Goal: Find specific page/section: Find specific page/section

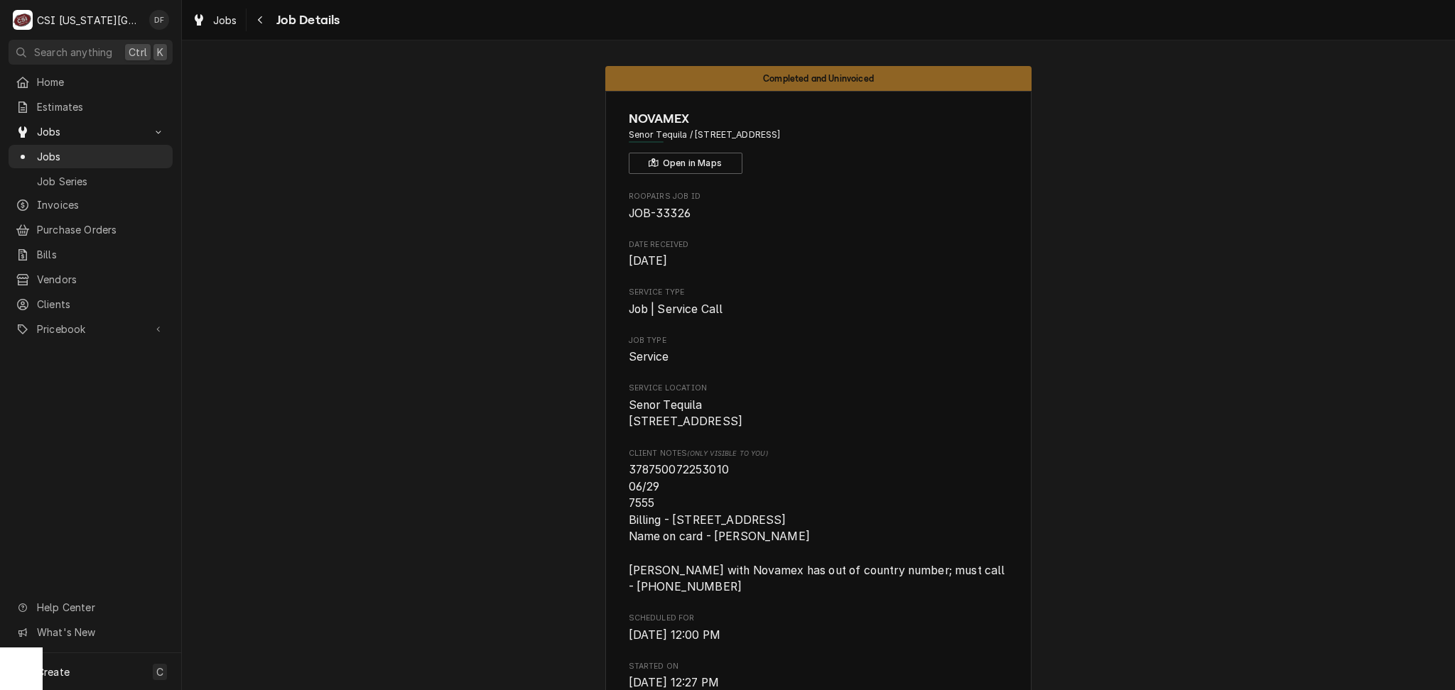
scroll to position [2108, 0]
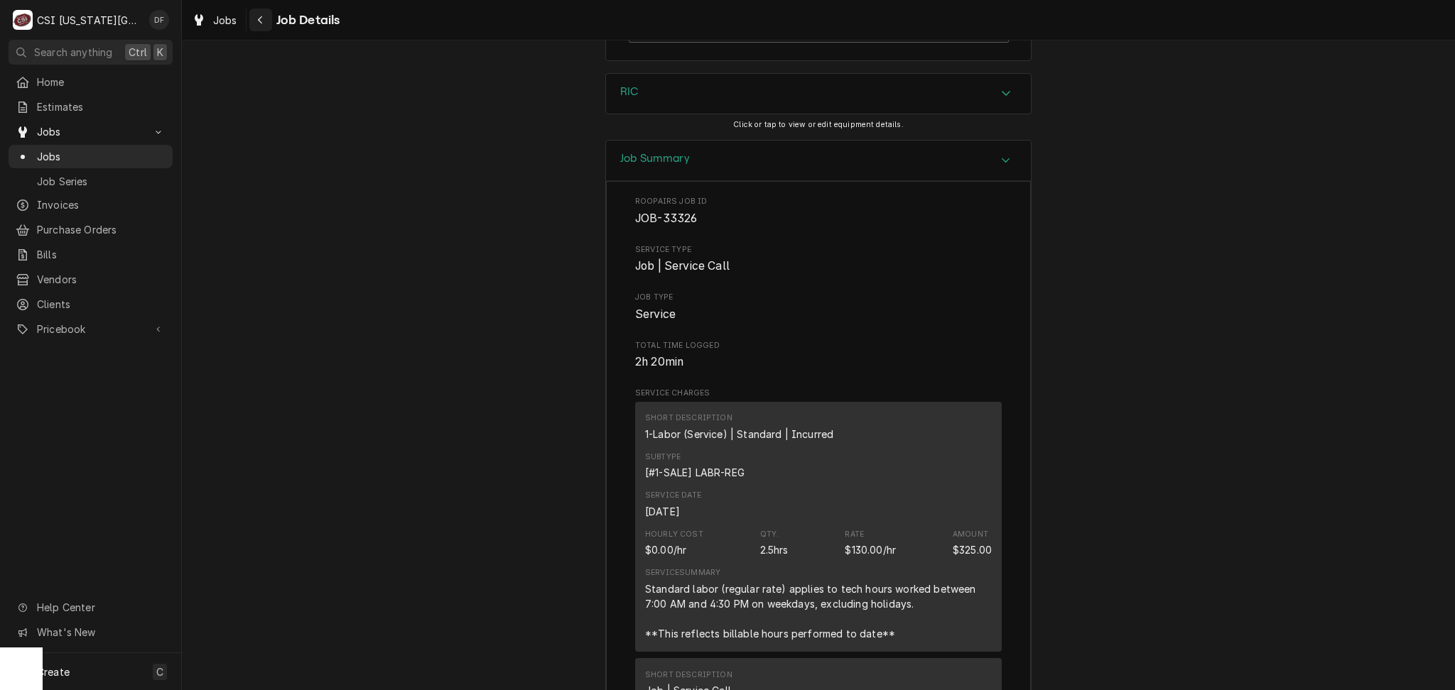
click at [259, 21] on icon "Navigate back" at bounding box center [260, 20] width 6 height 10
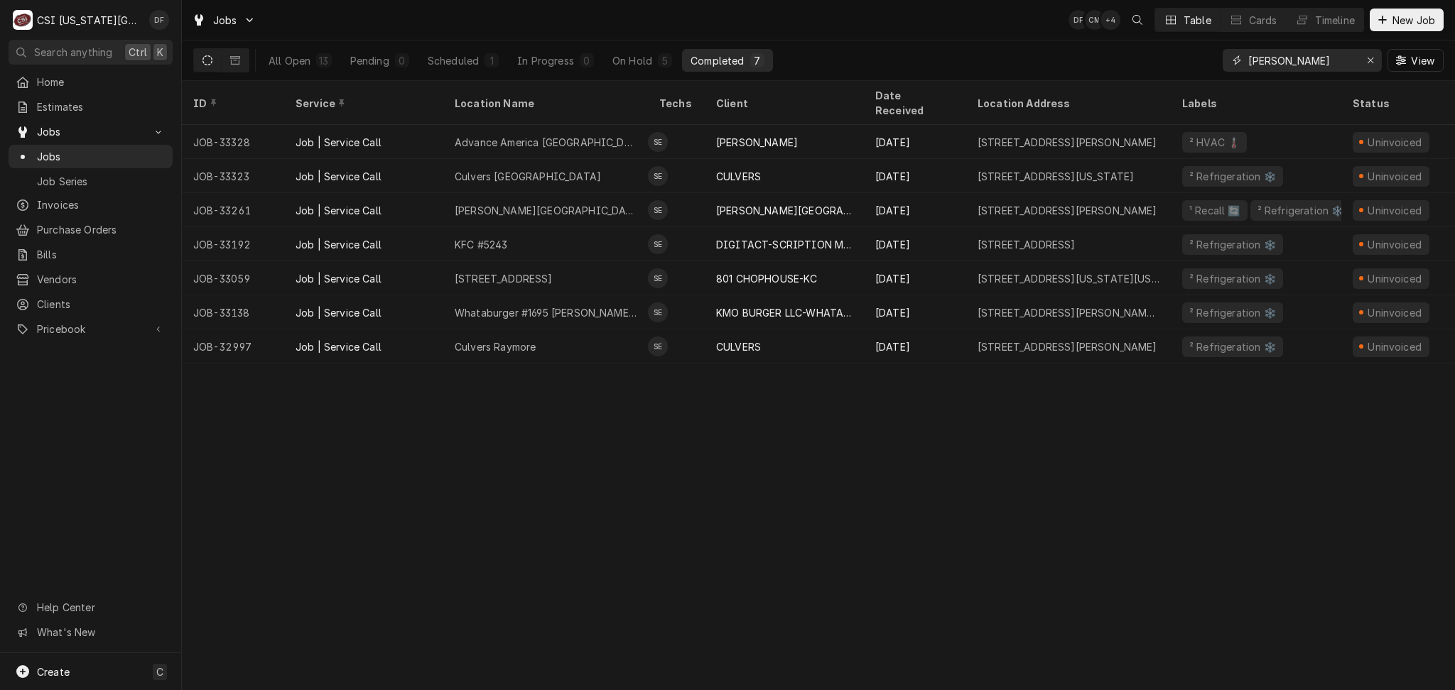
drag, startPoint x: 1280, startPoint y: 62, endPoint x: 1224, endPoint y: 61, distance: 56.1
click at [1224, 61] on div "[PERSON_NAME]" at bounding box center [1302, 60] width 159 height 23
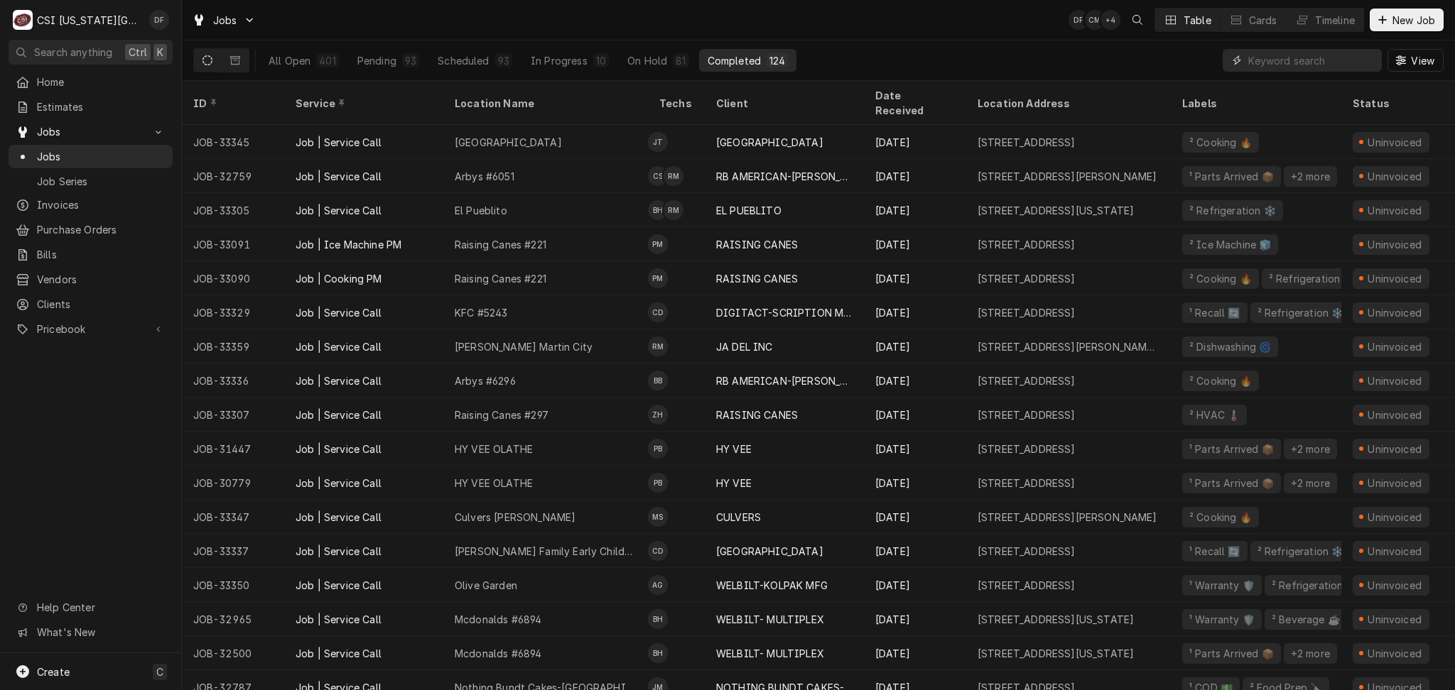
click at [1331, 57] on input "Dynamic Content Wrapper" at bounding box center [1311, 60] width 126 height 23
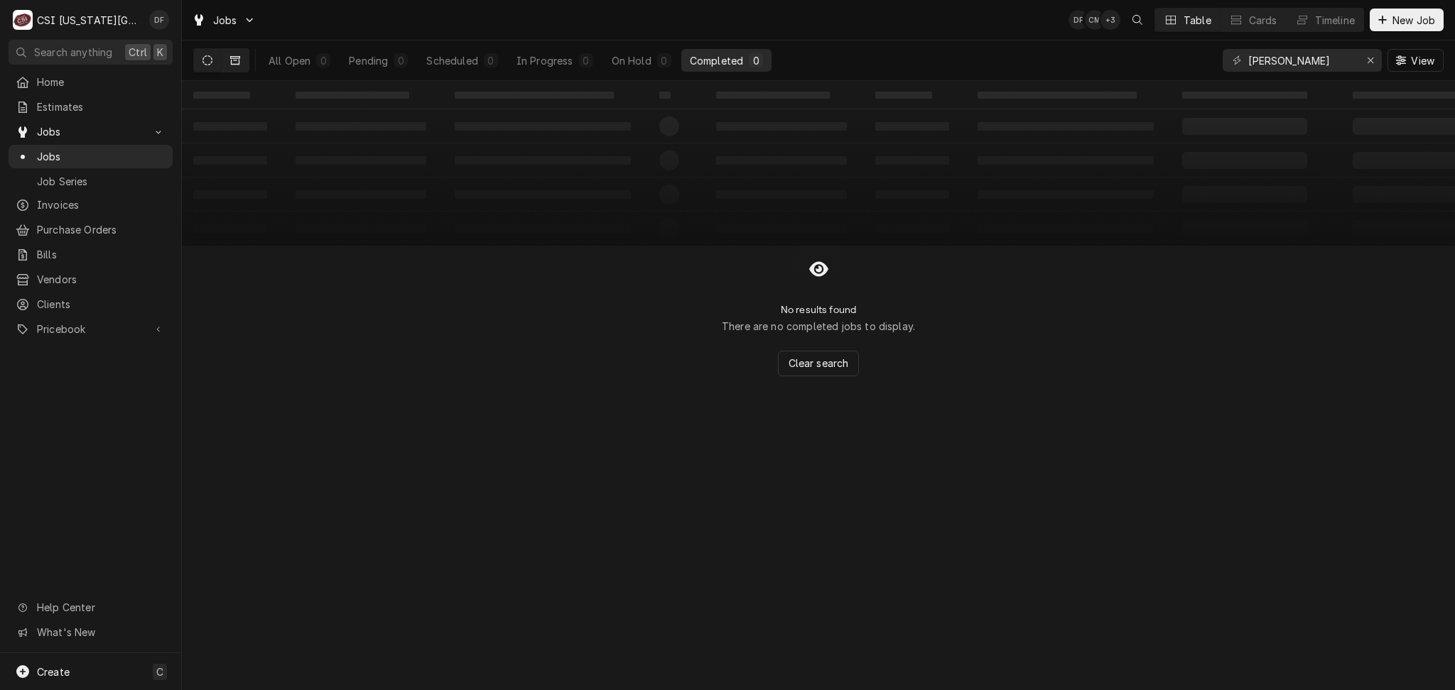
click at [234, 60] on icon "Dynamic Content Wrapper" at bounding box center [235, 60] width 10 height 10
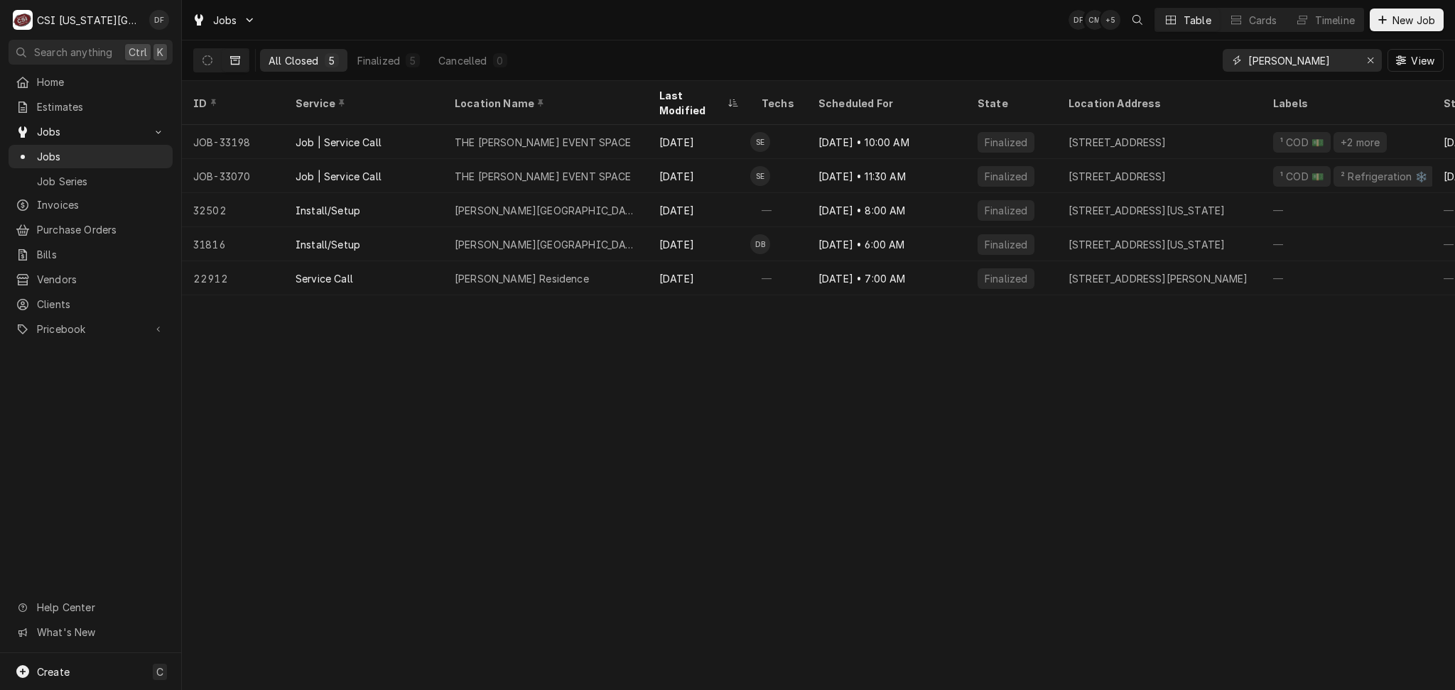
drag, startPoint x: 1294, startPoint y: 66, endPoint x: 1210, endPoint y: 62, distance: 83.9
click at [1210, 62] on div "All Closed 5 Finalized 5 Cancelled 0 [PERSON_NAME] View" at bounding box center [818, 60] width 1250 height 40
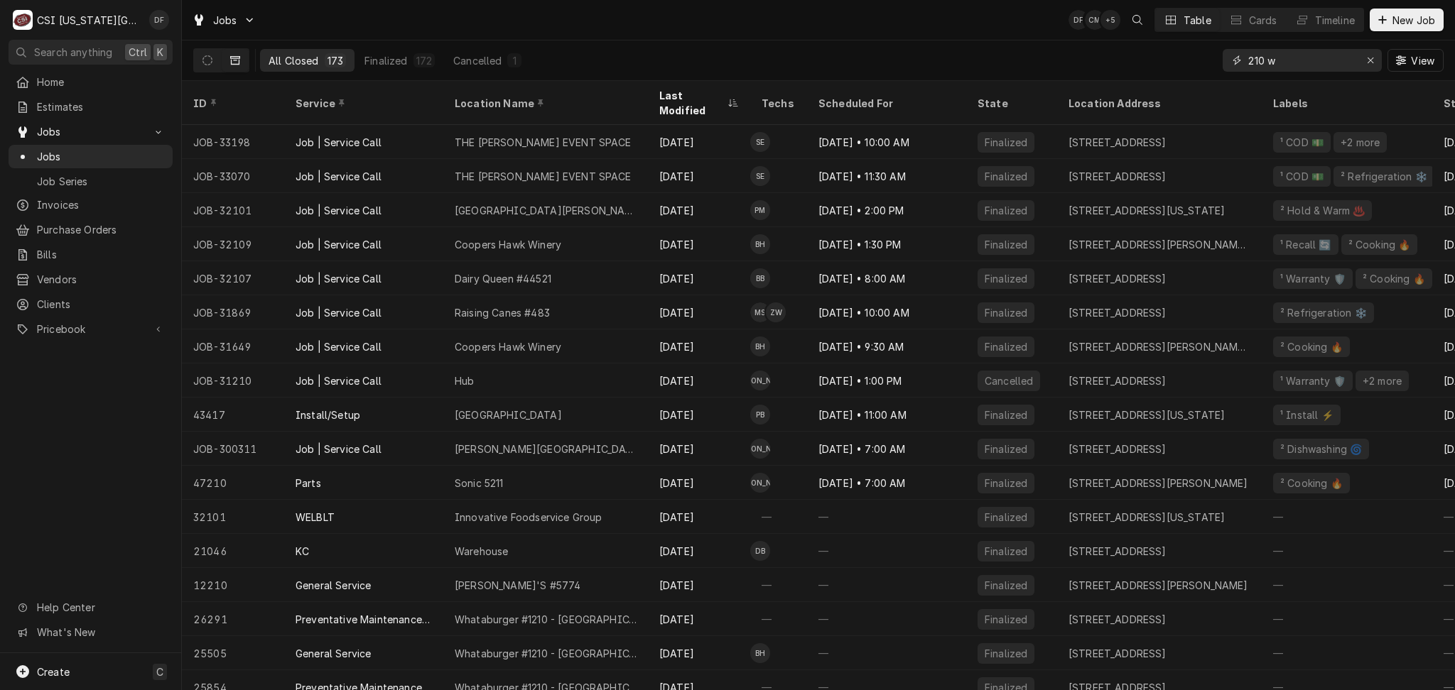
drag, startPoint x: 1287, startPoint y: 64, endPoint x: 1217, endPoint y: 63, distance: 70.3
click at [1217, 63] on div "All Closed 173 Finalized 172 Cancelled 1 210 w View" at bounding box center [818, 60] width 1250 height 40
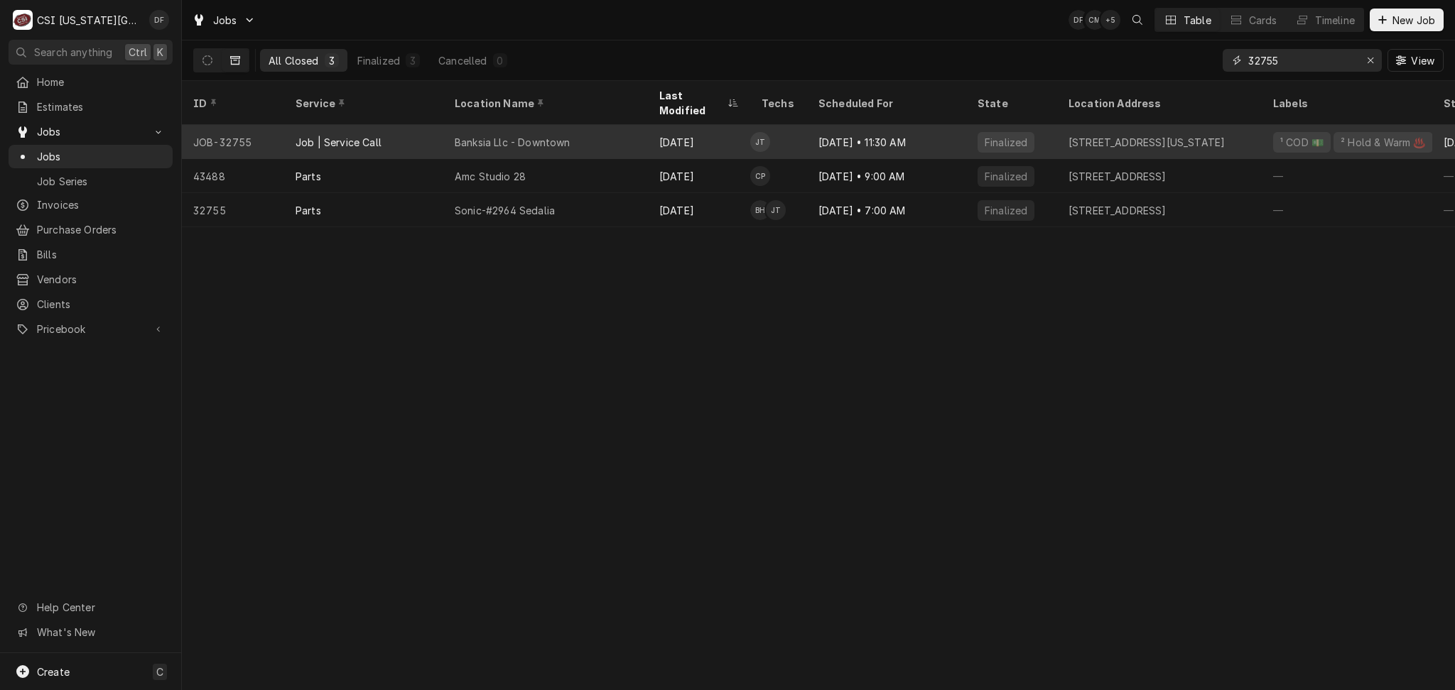
type input "32755"
click at [735, 127] on div "[DATE]" at bounding box center [699, 142] width 102 height 34
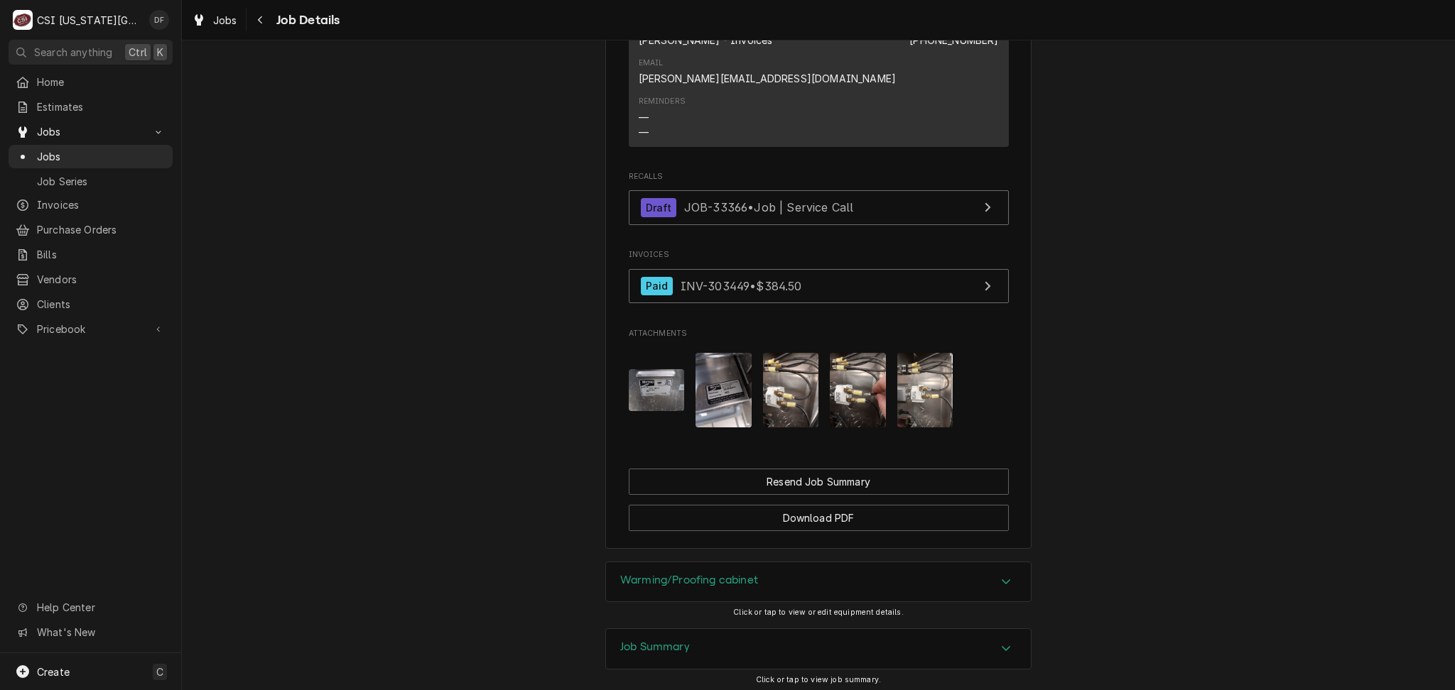
scroll to position [1461, 0]
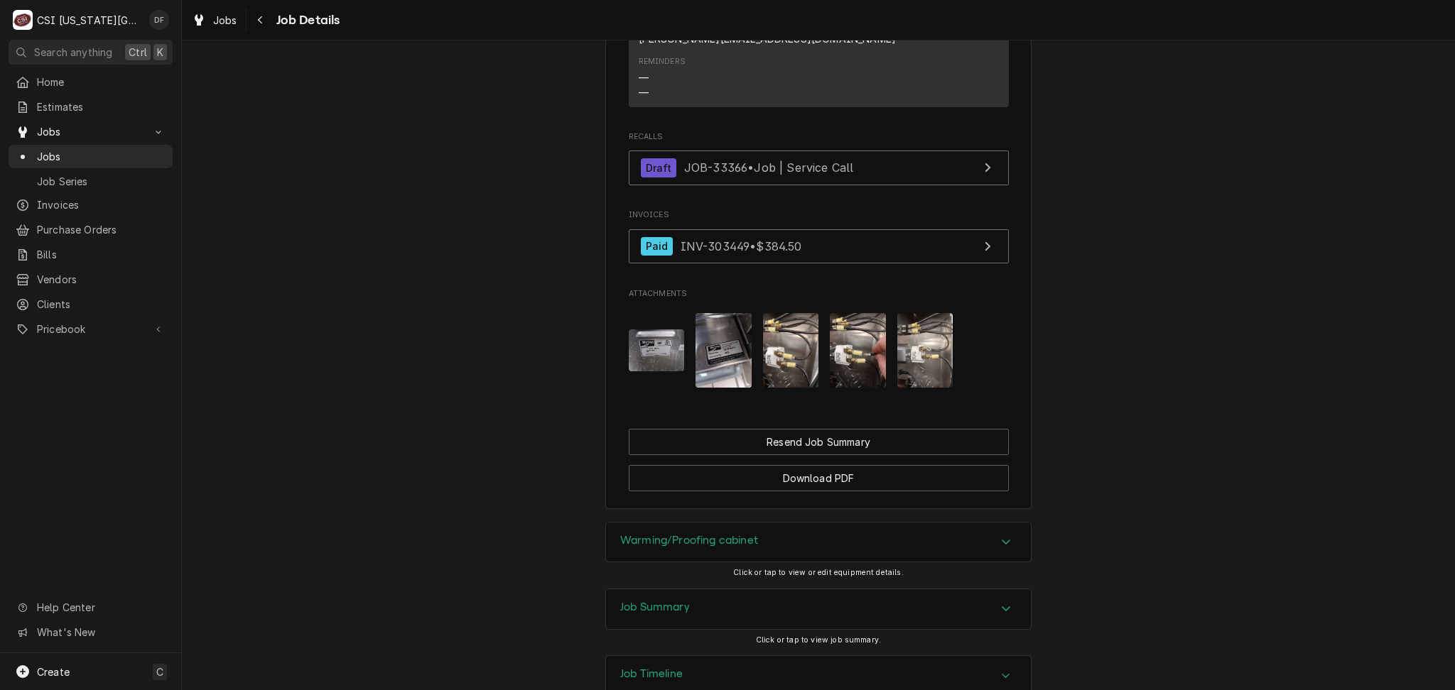
click at [702, 313] on img "Attachments" at bounding box center [723, 350] width 56 height 75
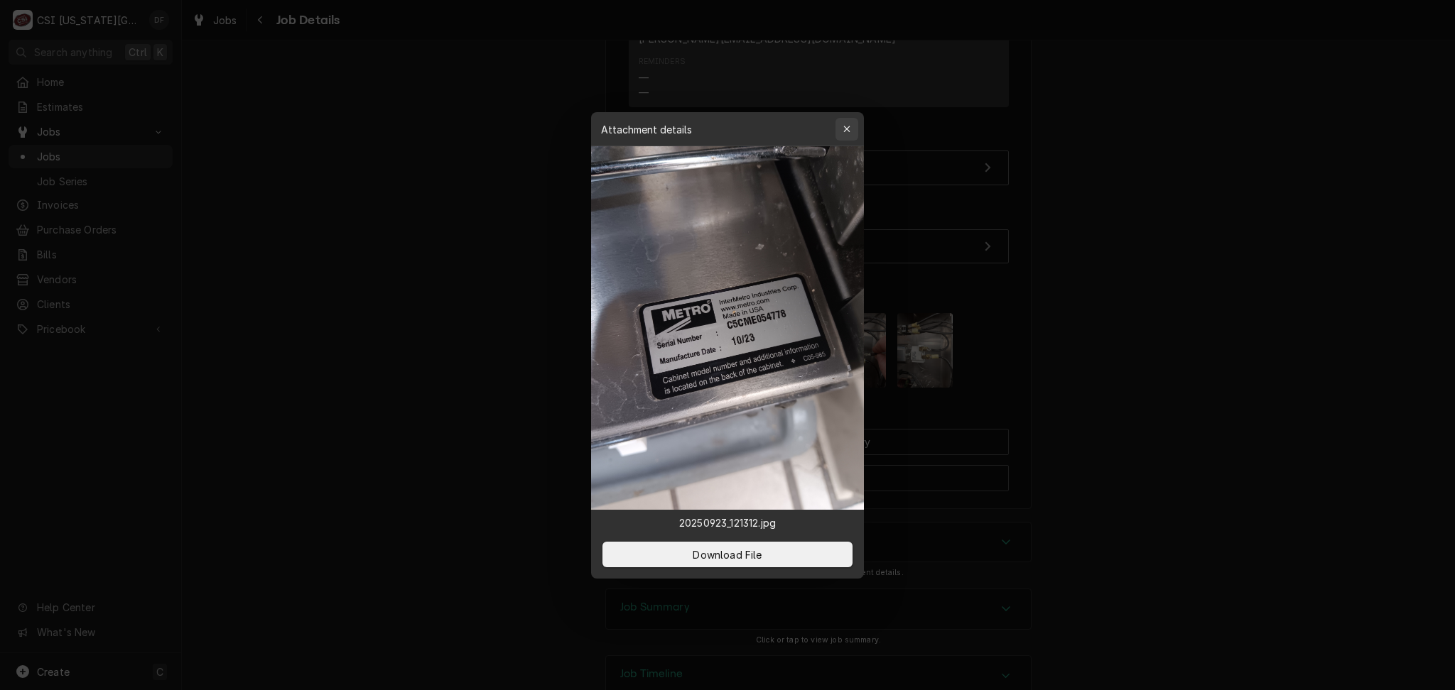
click at [848, 135] on div "button" at bounding box center [847, 129] width 14 height 14
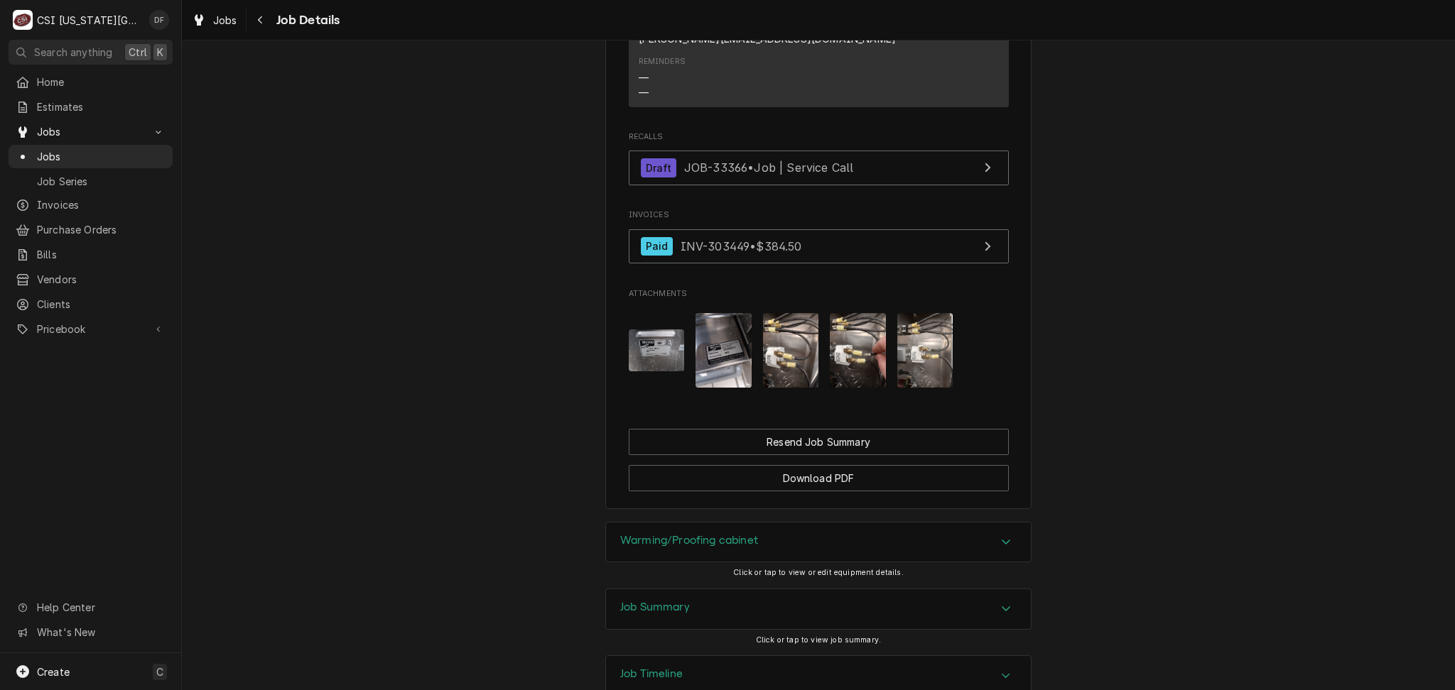
click at [798, 313] on img "Attachments" at bounding box center [791, 350] width 56 height 75
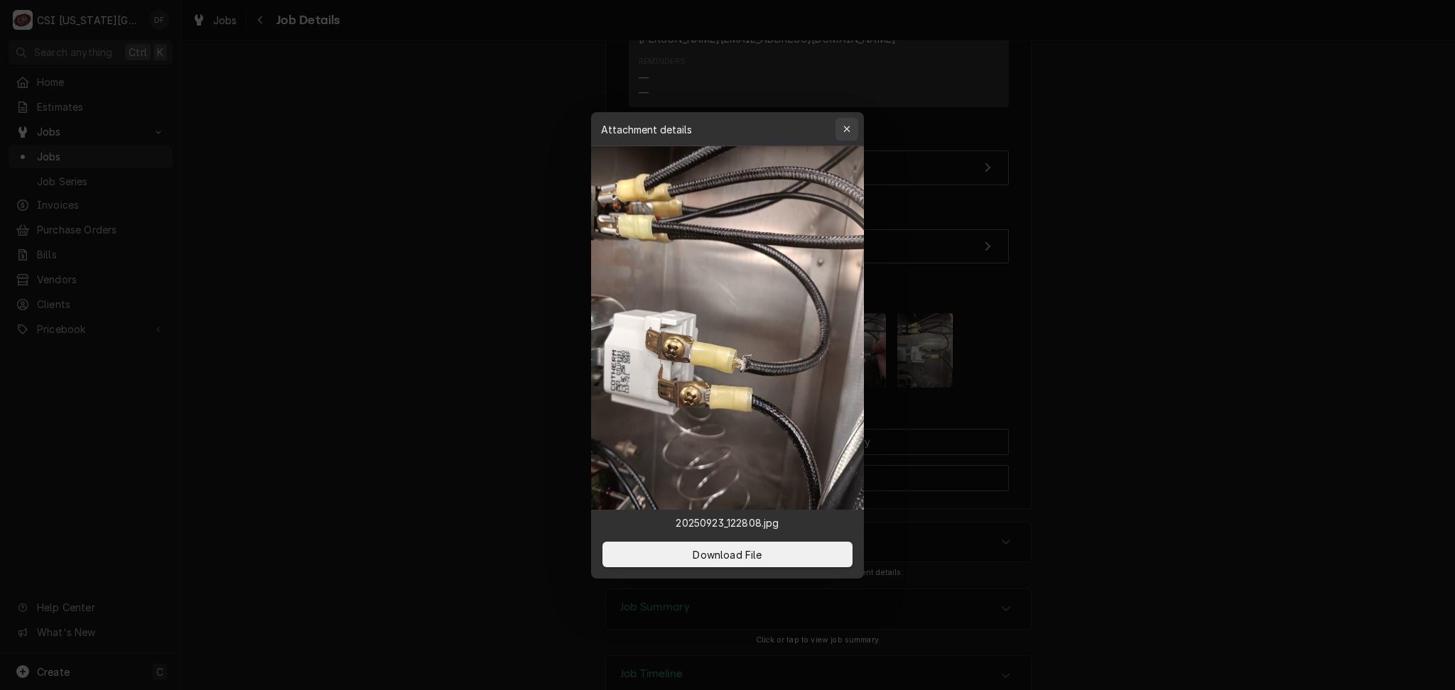
click at [839, 139] on button "button" at bounding box center [846, 129] width 23 height 23
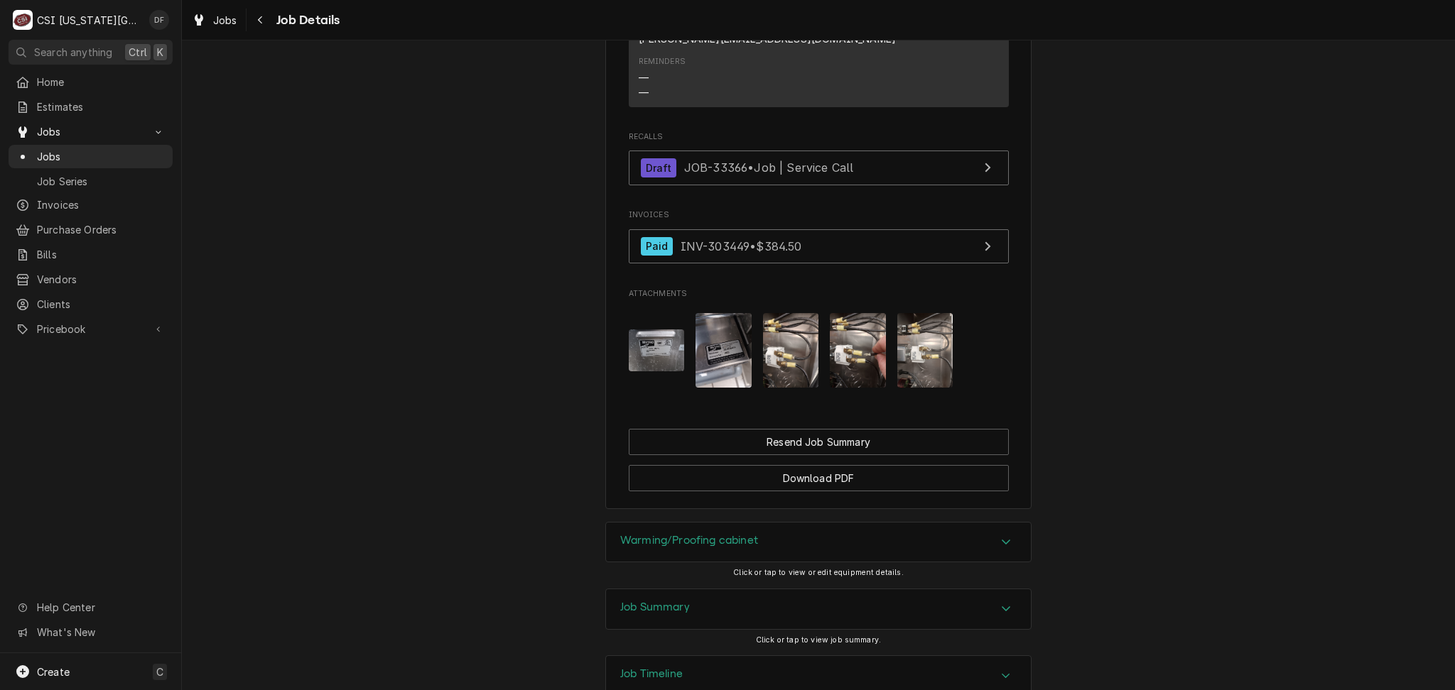
click at [900, 313] on img "Attachments" at bounding box center [925, 350] width 56 height 75
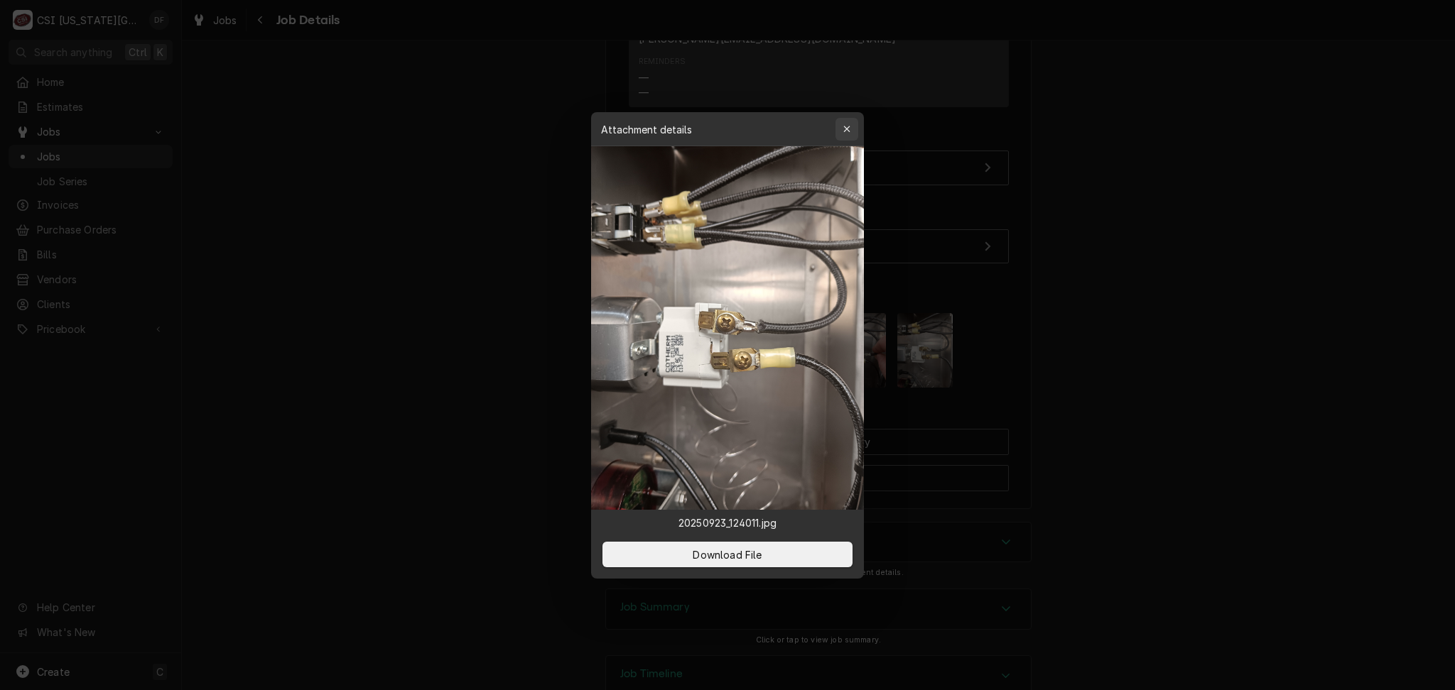
click at [848, 130] on icon "button" at bounding box center [846, 129] width 6 height 6
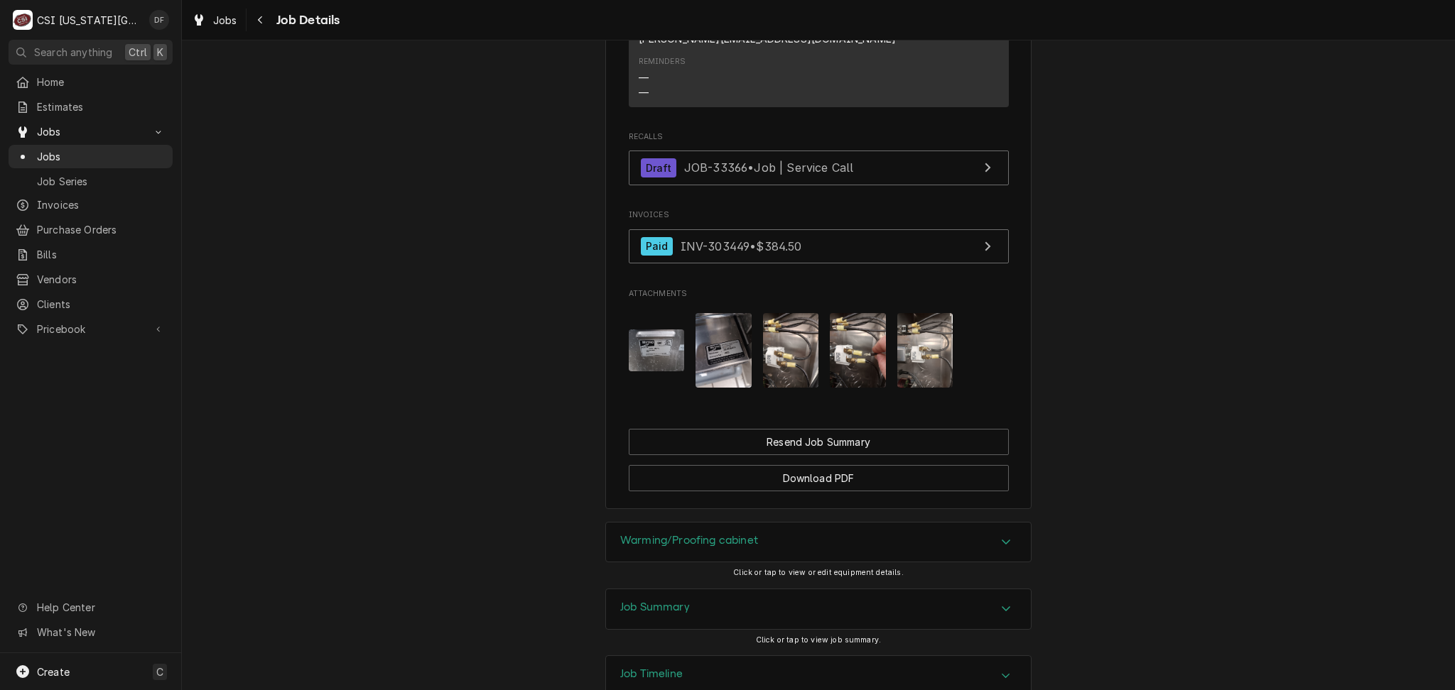
click at [695, 590] on div "Job Summary" at bounding box center [818, 610] width 425 height 40
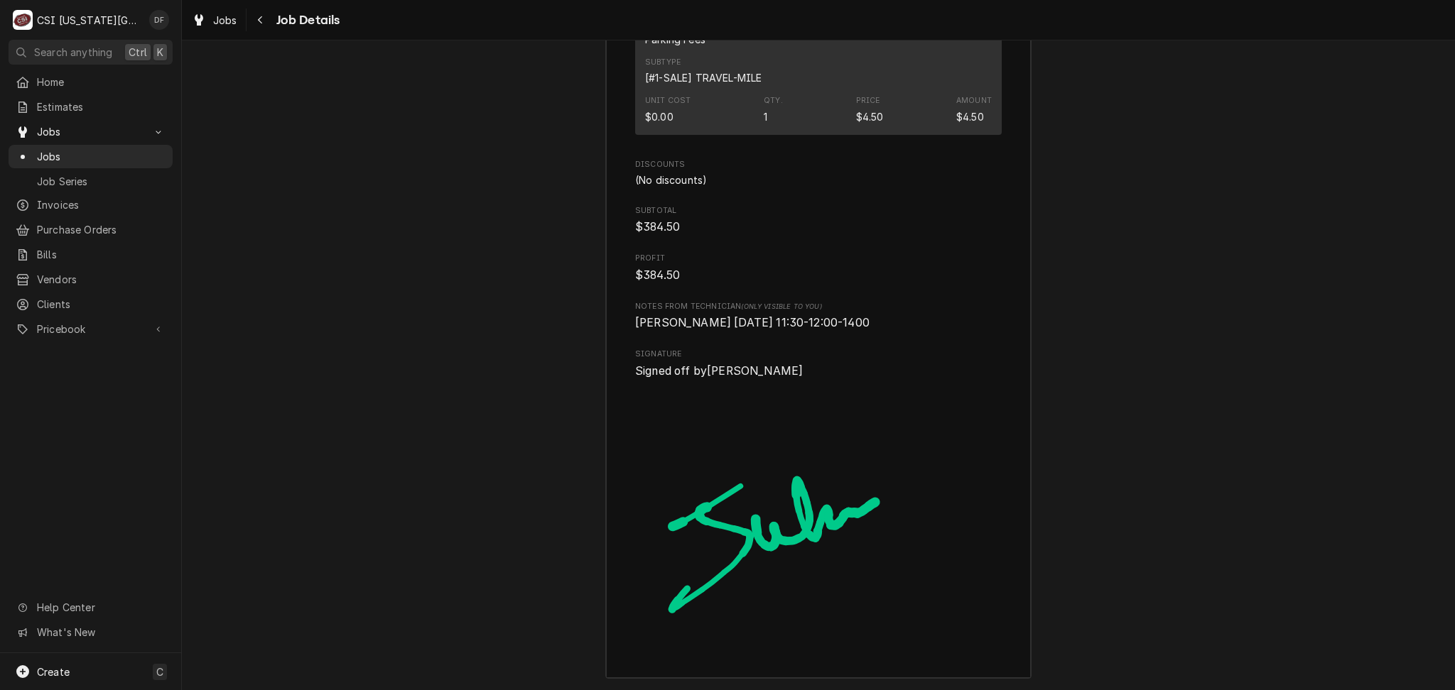
scroll to position [4181, 0]
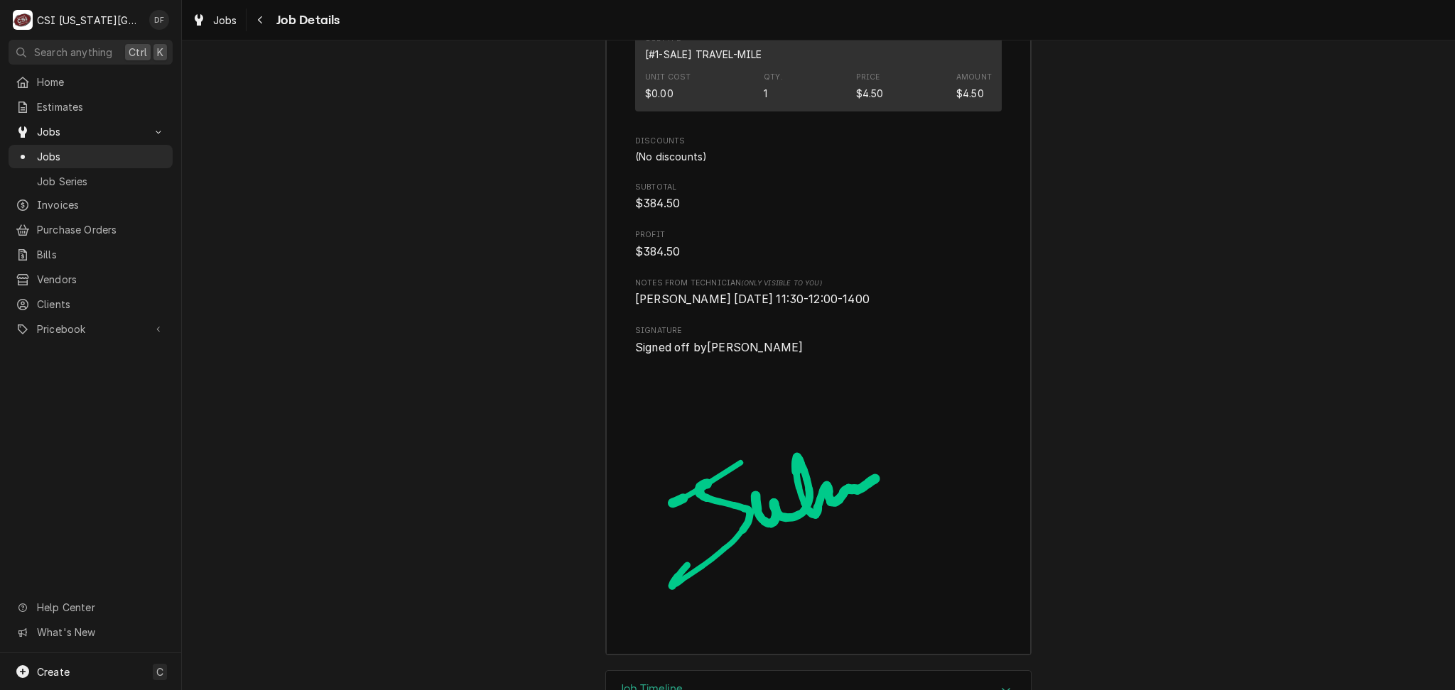
click at [776, 671] on div "Job Timeline" at bounding box center [818, 691] width 425 height 40
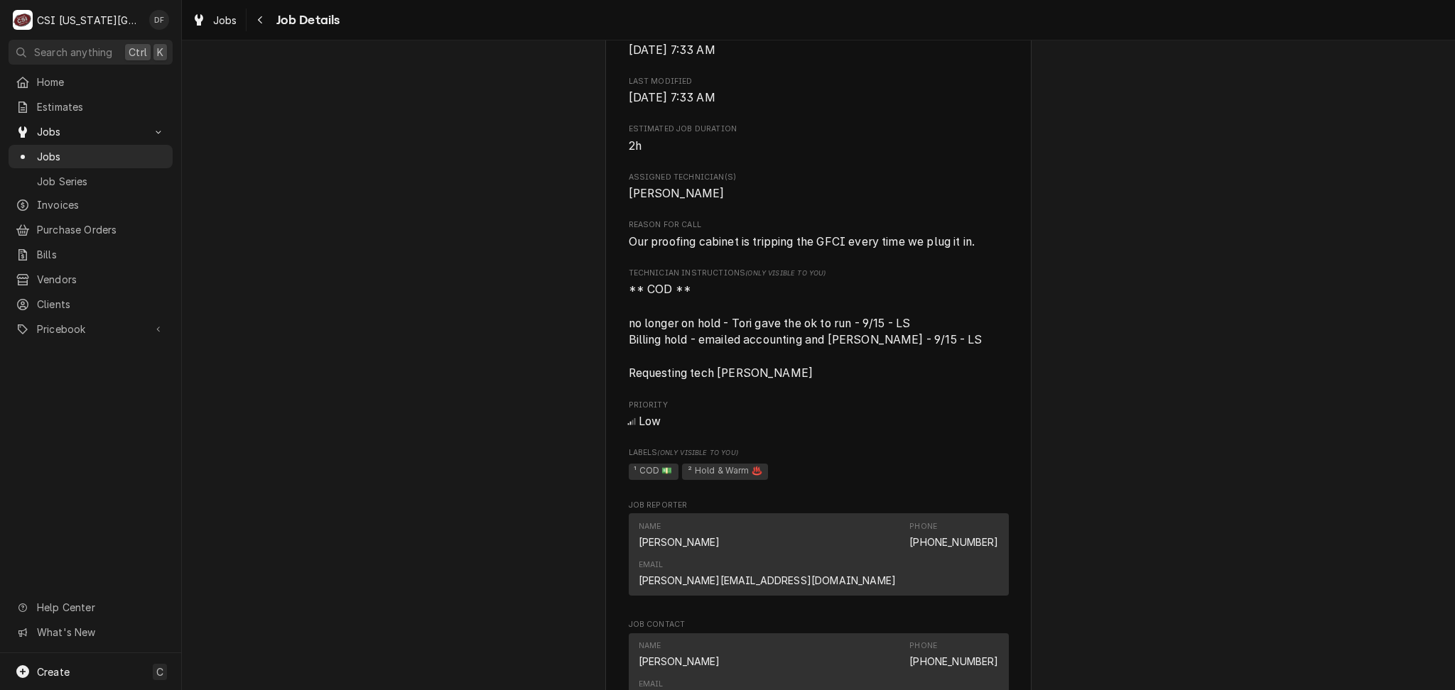
scroll to position [676, 0]
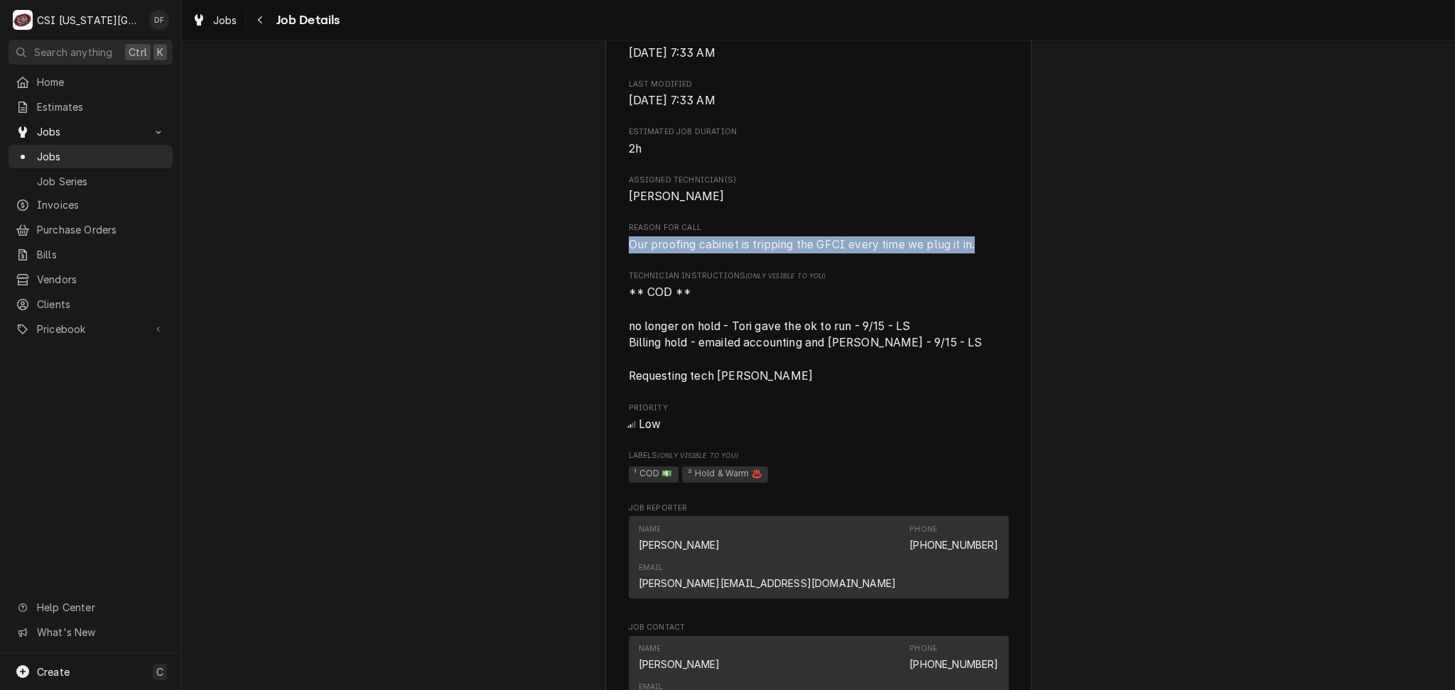
drag, startPoint x: 622, startPoint y: 261, endPoint x: 972, endPoint y: 266, distance: 351.0
click at [972, 251] on span "Our proofing cabinet is tripping the GFCI every time we plug it in." at bounding box center [802, 244] width 347 height 13
copy span "Our proofing cabinet is tripping the GFCI every time we plug it in."
